Goal: Browse casually: Explore the website without a specific task or goal

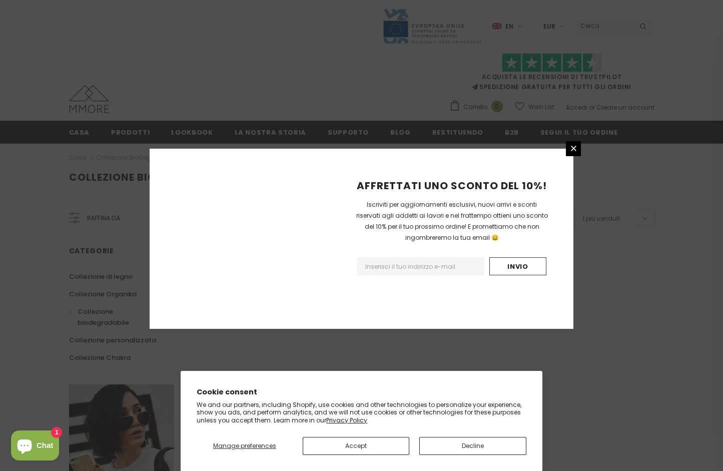
scroll to position [555, 0]
